Goal: Use online tool/utility: Utilize a website feature to perform a specific function

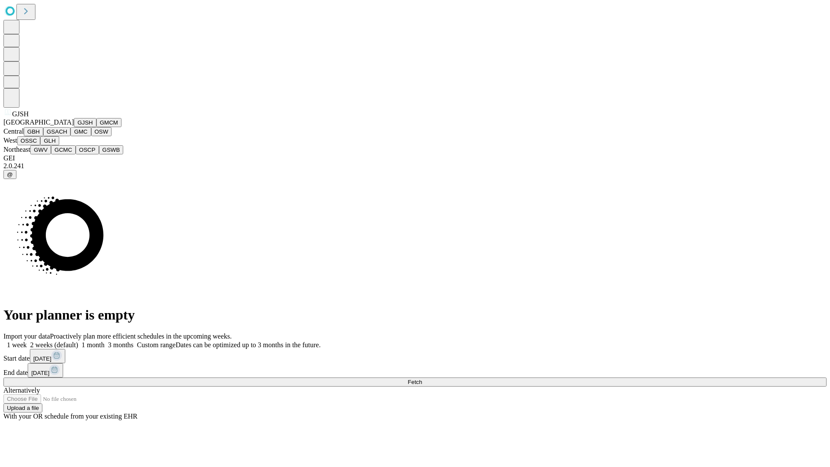
click at [74, 127] on button "GJSH" at bounding box center [85, 122] width 22 height 9
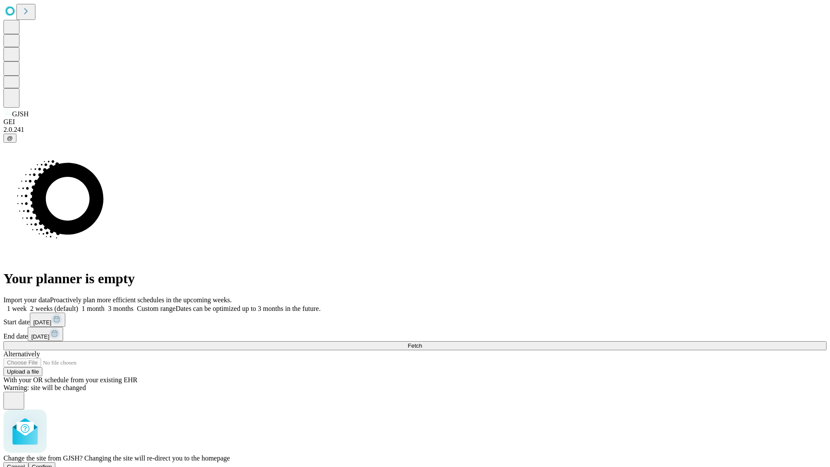
click at [52, 463] on span "Confirm" at bounding box center [42, 466] width 20 height 6
click at [105, 305] on label "1 month" at bounding box center [91, 308] width 26 height 7
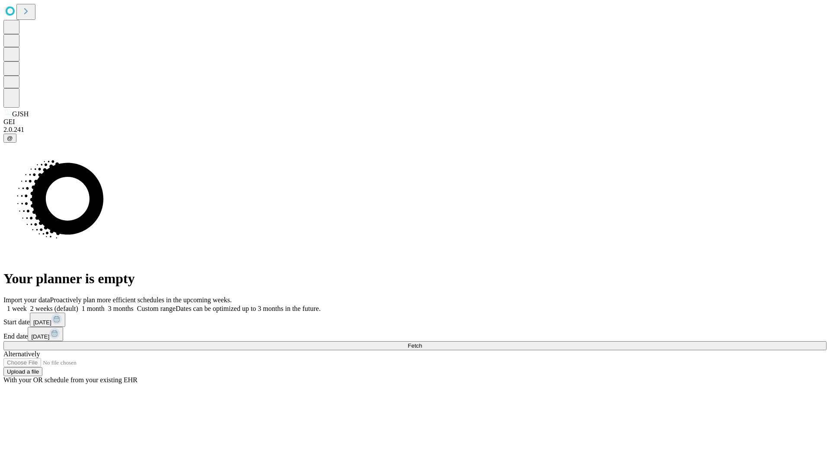
click at [422, 342] on span "Fetch" at bounding box center [415, 345] width 14 height 6
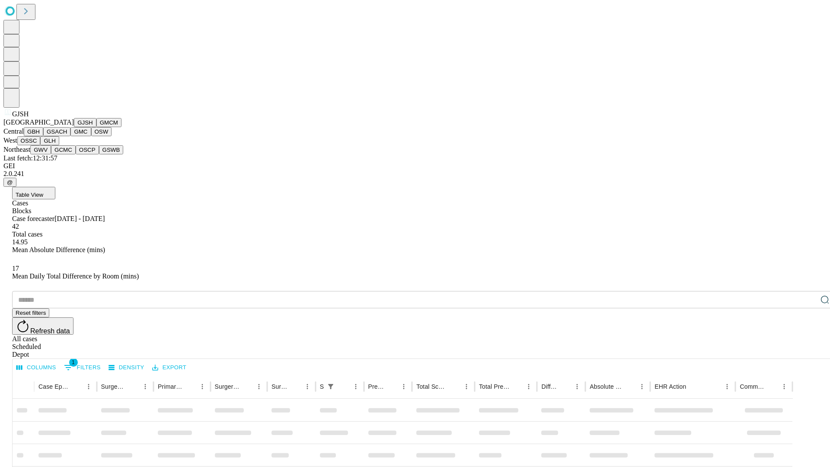
click at [96, 127] on button "GMCM" at bounding box center [108, 122] width 25 height 9
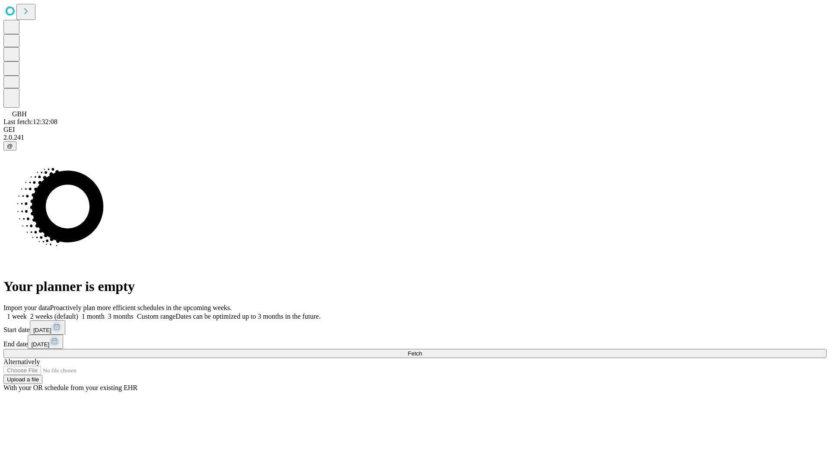
click at [105, 313] on label "1 month" at bounding box center [91, 316] width 26 height 7
click at [422, 350] on span "Fetch" at bounding box center [415, 353] width 14 height 6
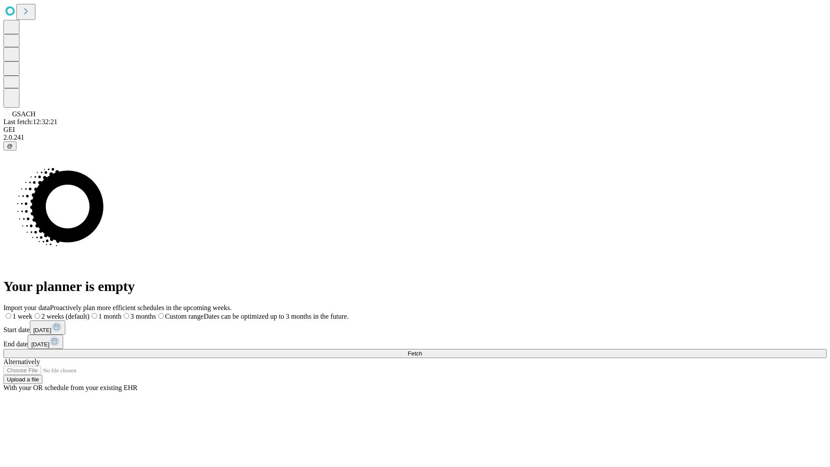
click at [121, 313] on label "1 month" at bounding box center [105, 316] width 32 height 7
click at [422, 350] on span "Fetch" at bounding box center [415, 353] width 14 height 6
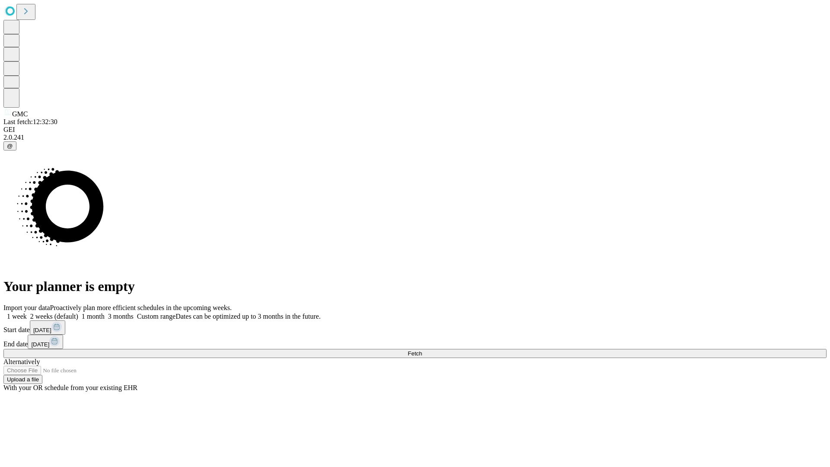
click at [105, 313] on label "1 month" at bounding box center [91, 316] width 26 height 7
click at [422, 350] on span "Fetch" at bounding box center [415, 353] width 14 height 6
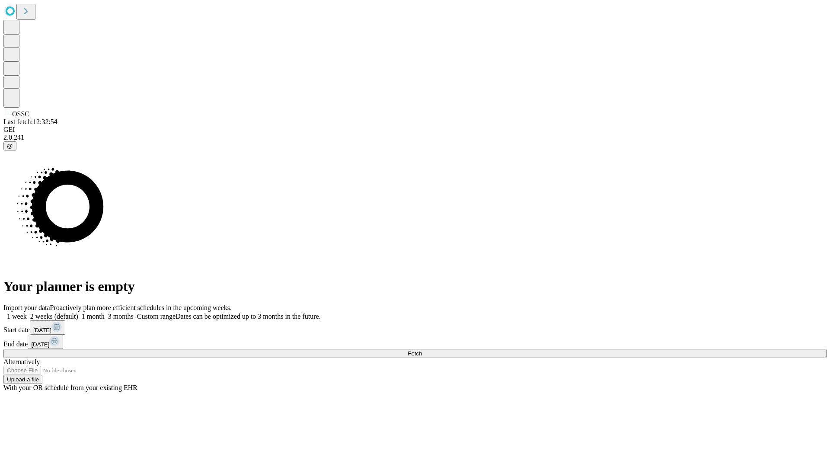
click at [422, 350] on span "Fetch" at bounding box center [415, 353] width 14 height 6
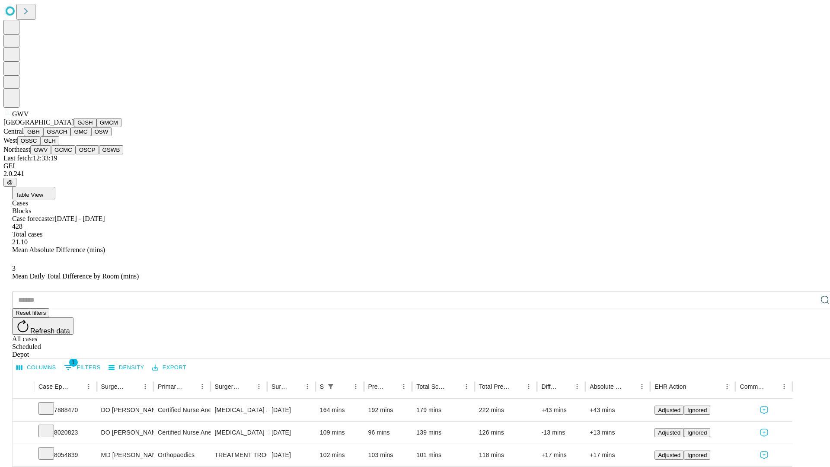
click at [67, 154] on button "GCMC" at bounding box center [63, 149] width 25 height 9
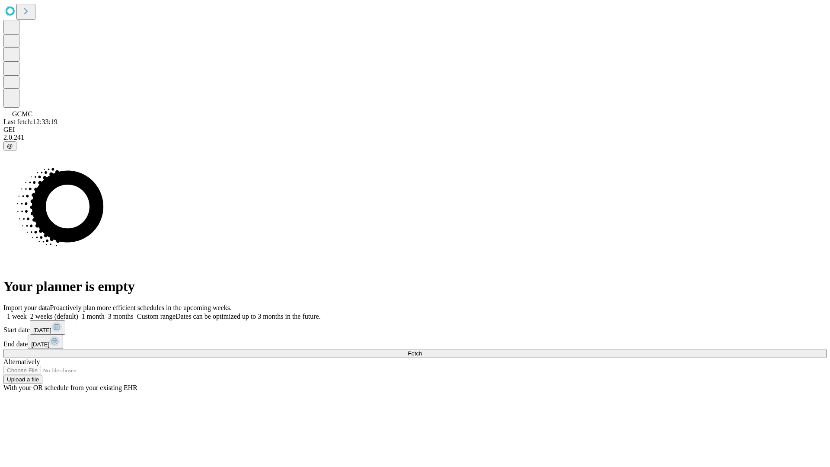
click at [105, 313] on label "1 month" at bounding box center [91, 316] width 26 height 7
click at [422, 350] on span "Fetch" at bounding box center [415, 353] width 14 height 6
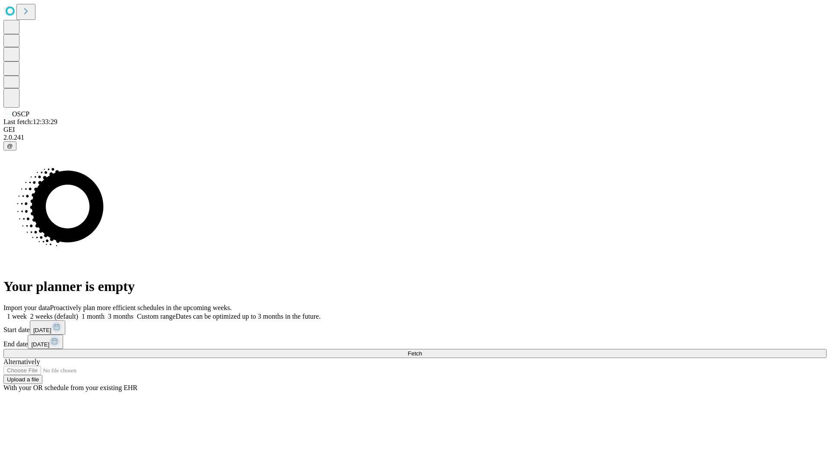
click at [105, 313] on label "1 month" at bounding box center [91, 316] width 26 height 7
click at [422, 350] on span "Fetch" at bounding box center [415, 353] width 14 height 6
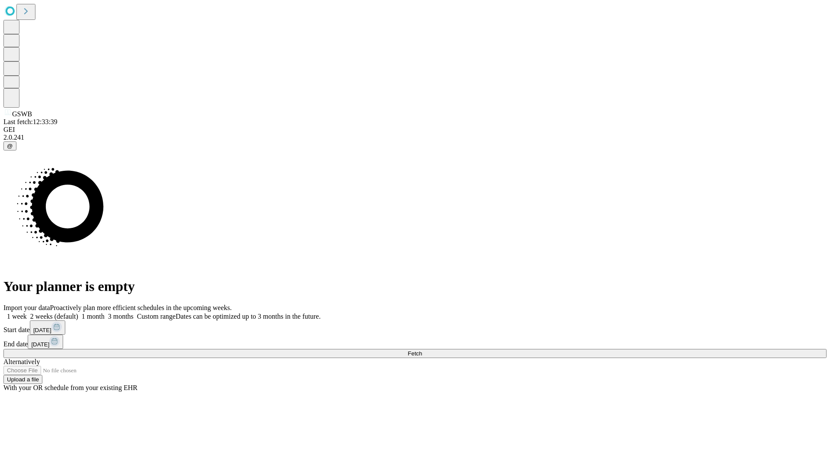
click at [105, 313] on label "1 month" at bounding box center [91, 316] width 26 height 7
click at [422, 350] on span "Fetch" at bounding box center [415, 353] width 14 height 6
